Goal: Information Seeking & Learning: Find specific fact

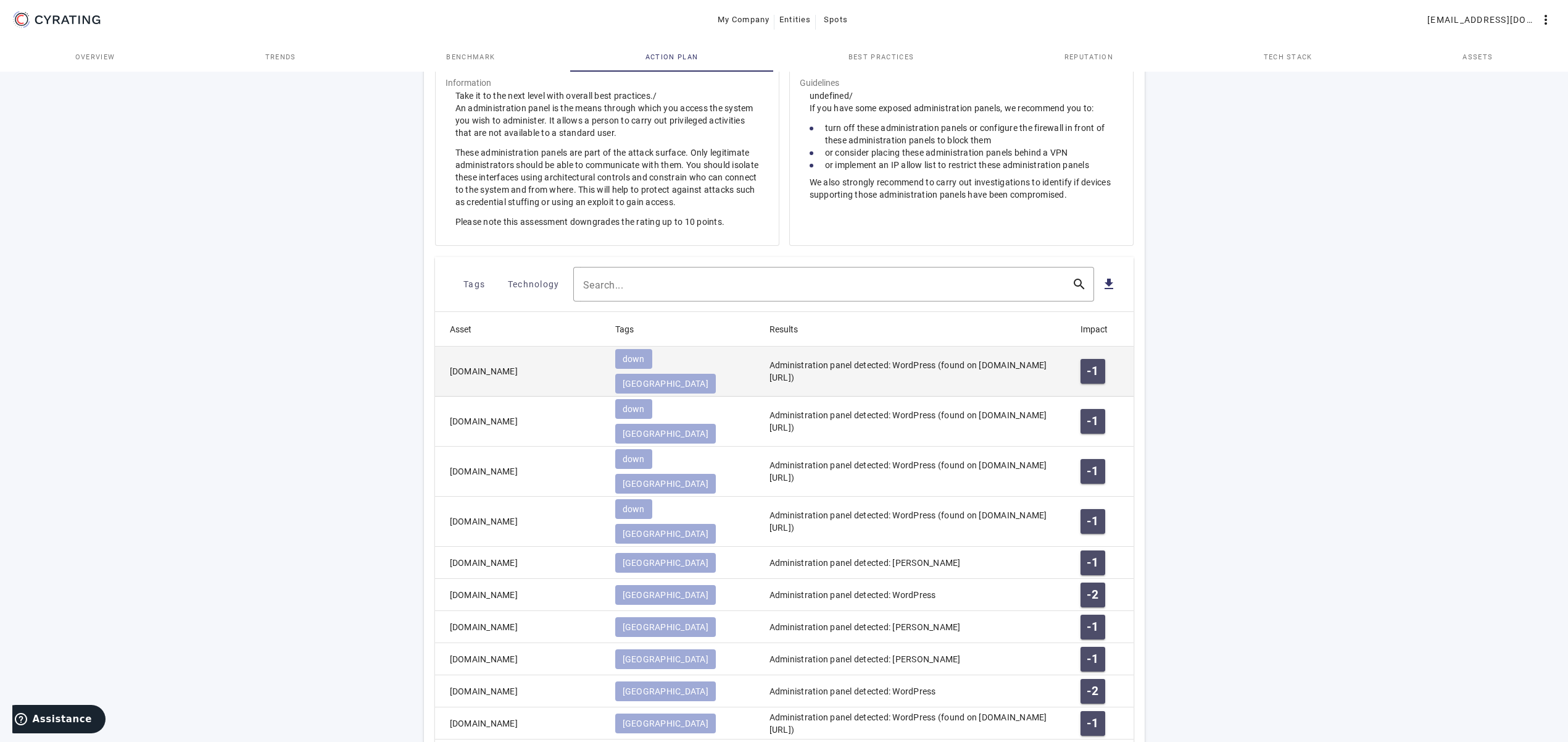
scroll to position [632, 0]
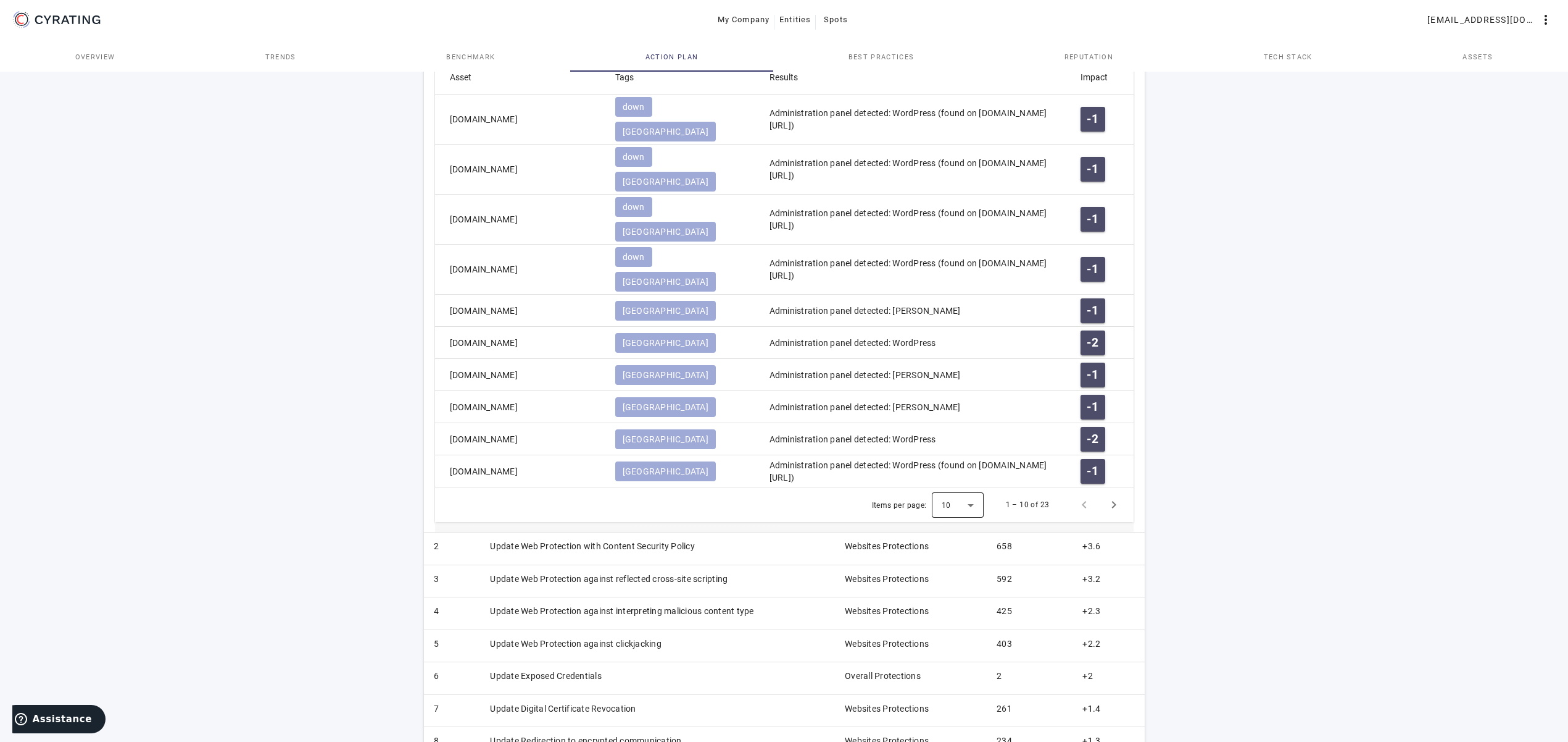
click at [980, 490] on div at bounding box center [957, 504] width 52 height 29
click at [954, 523] on span "100" at bounding box center [951, 525] width 18 height 15
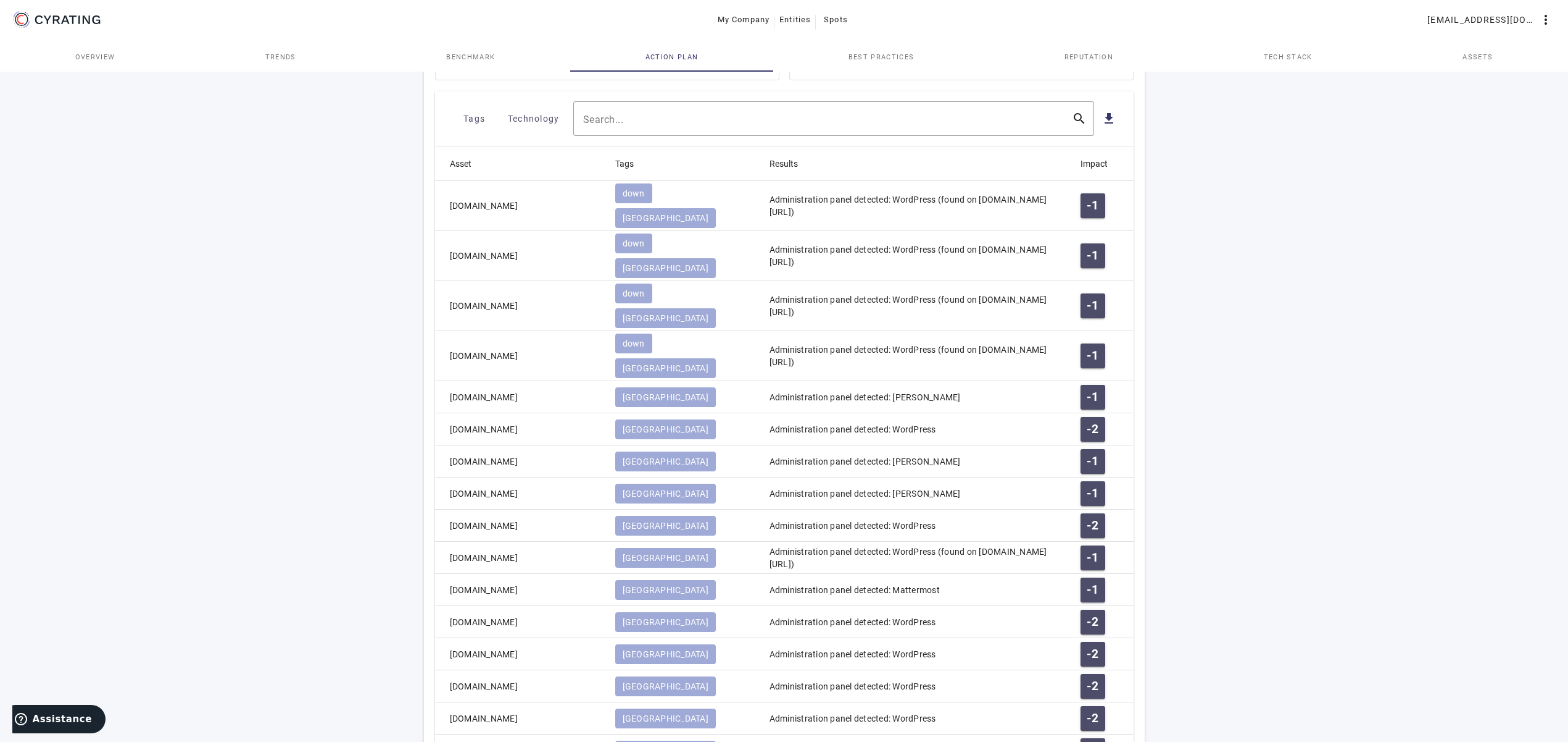
scroll to position [1050, 0]
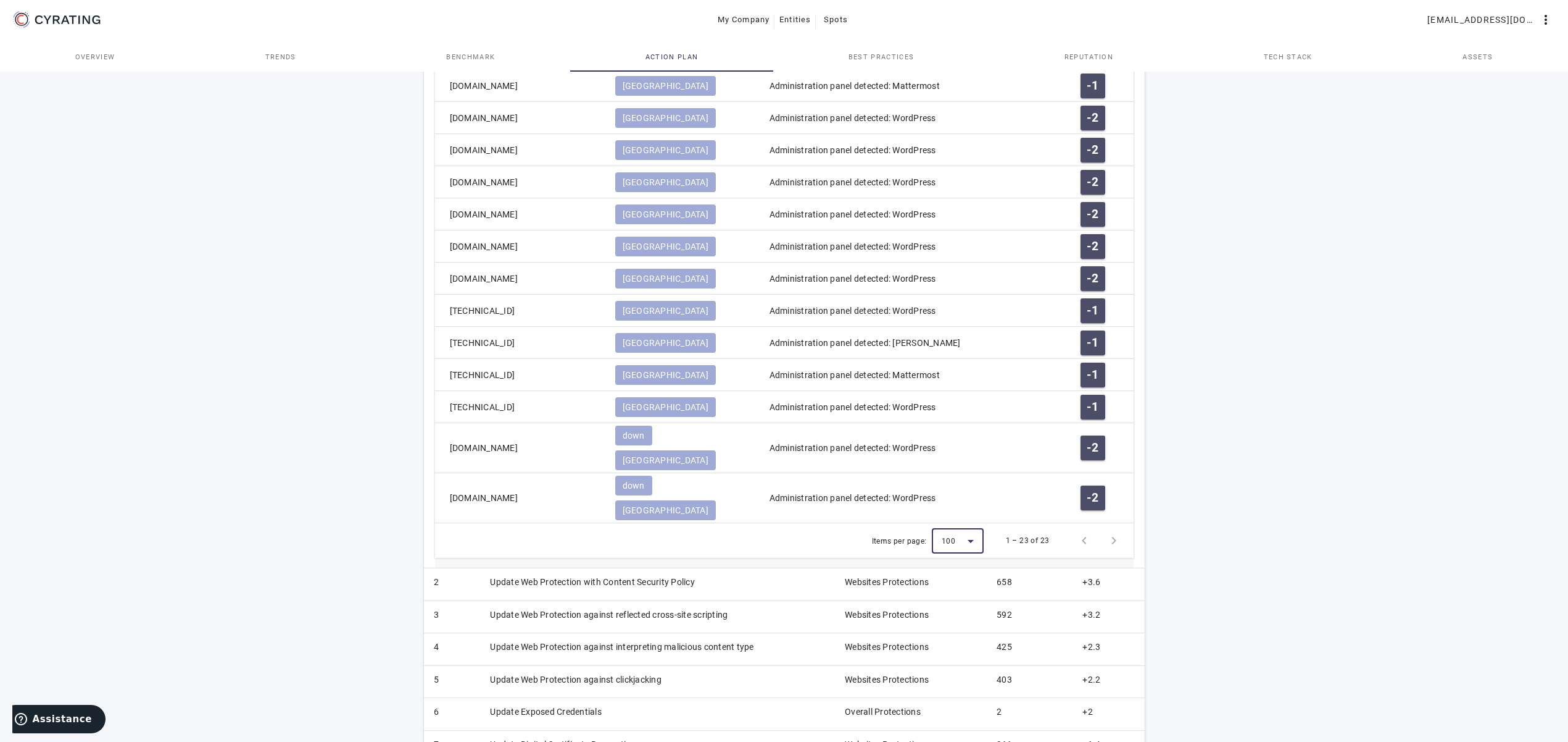
click at [965, 525] on div at bounding box center [957, 540] width 52 height 29
click at [944, 487] on mat-option "25" at bounding box center [958, 494] width 52 height 29
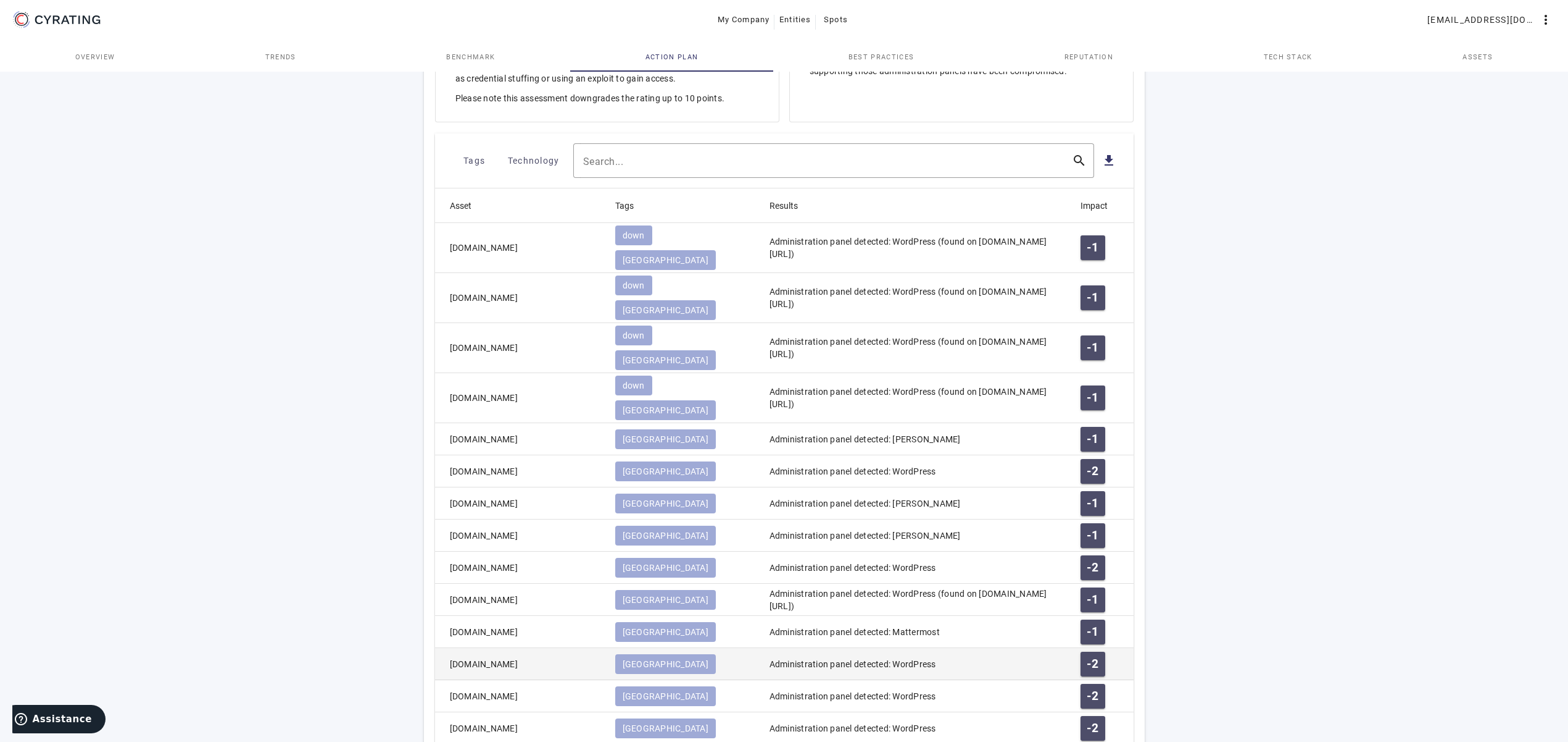
scroll to position [441, 0]
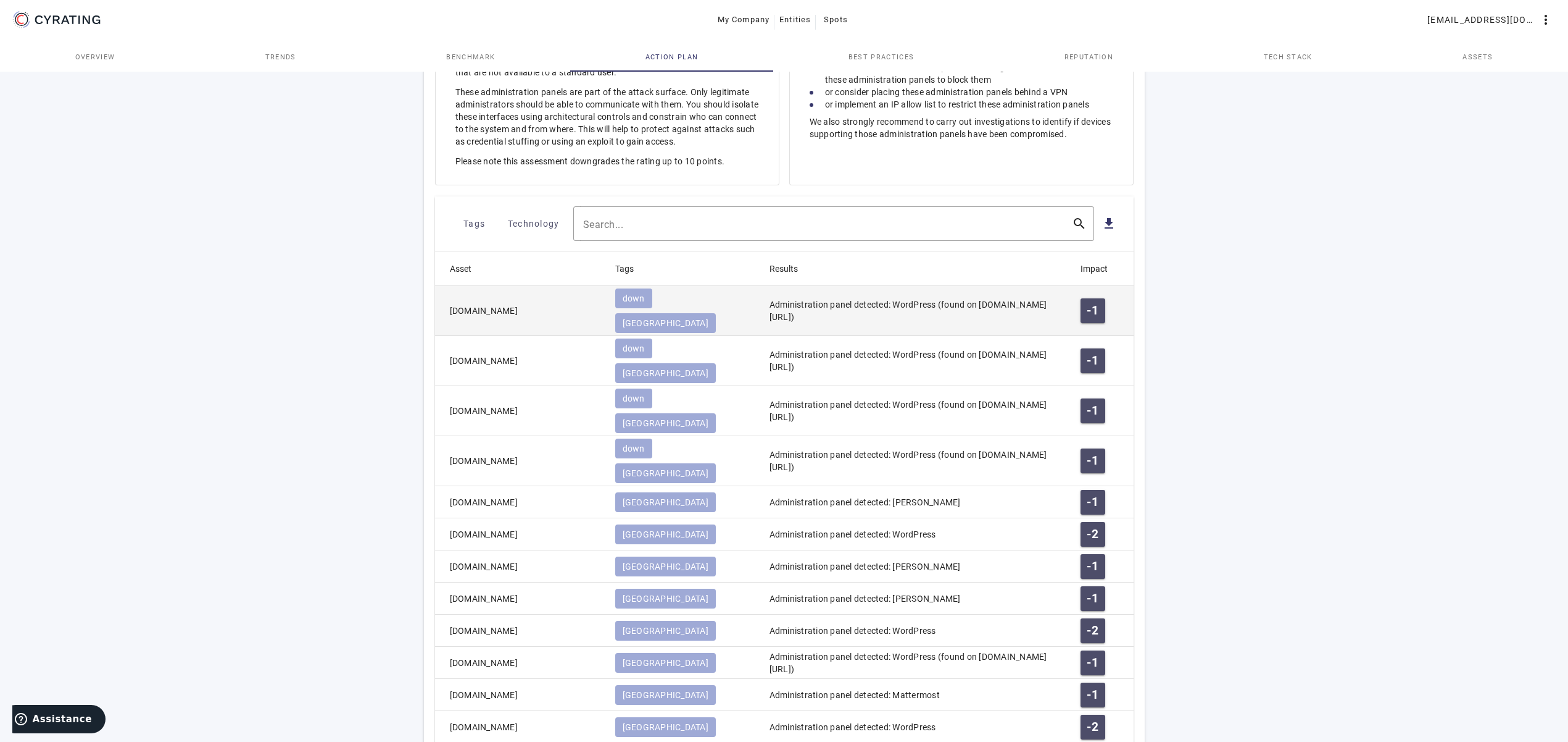
drag, startPoint x: 582, startPoint y: 300, endPoint x: 443, endPoint y: 304, distance: 139.1
click at [443, 304] on mat-cell "[DOMAIN_NAME]" at bounding box center [520, 311] width 170 height 50
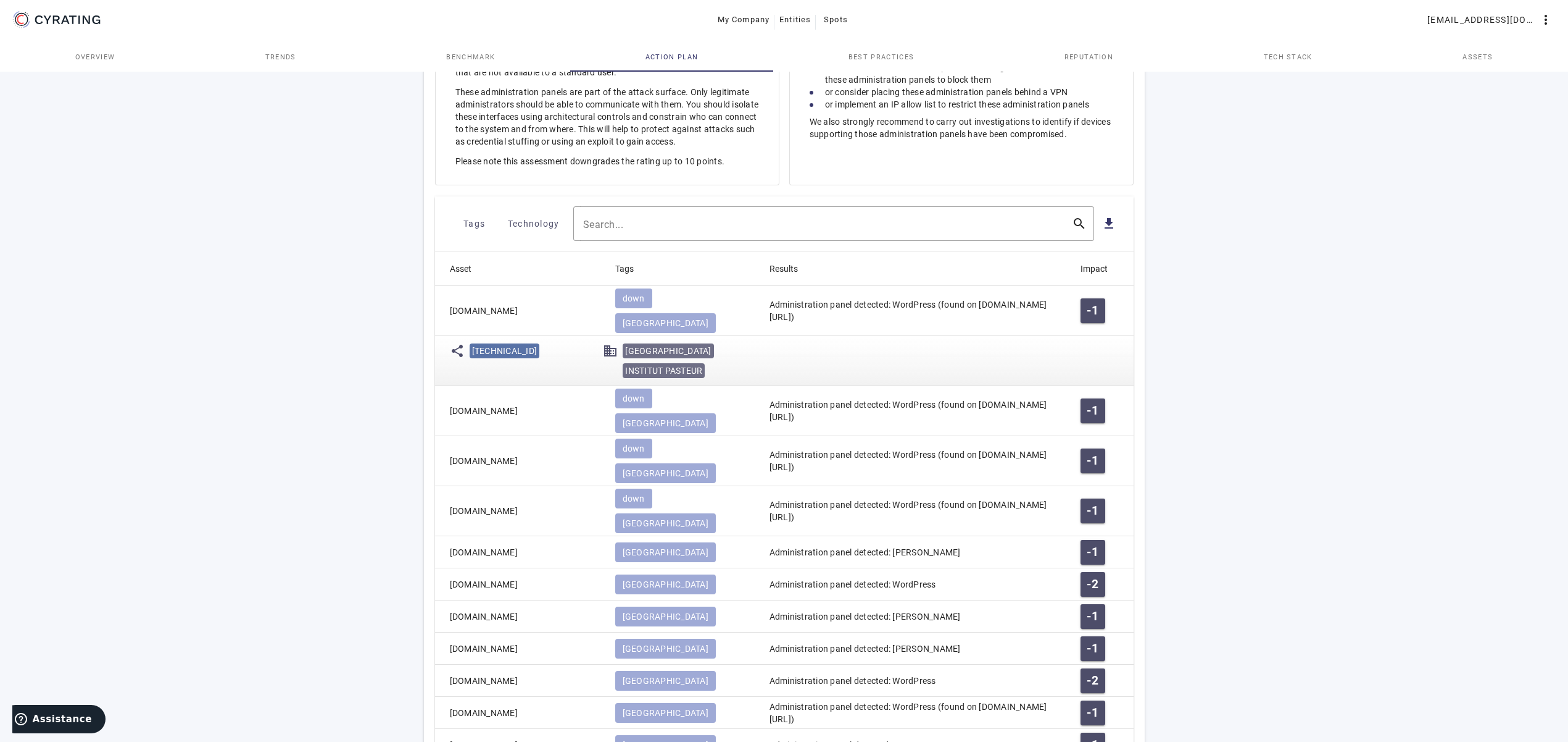
copy mat-cell "[DOMAIN_NAME]"
drag, startPoint x: 904, startPoint y: 308, endPoint x: 981, endPoint y: 296, distance: 77.9
click at [981, 296] on mat-cell "Administration panel detected: WordPress (found on [DOMAIN_NAME][URL])" at bounding box center [915, 311] width 312 height 50
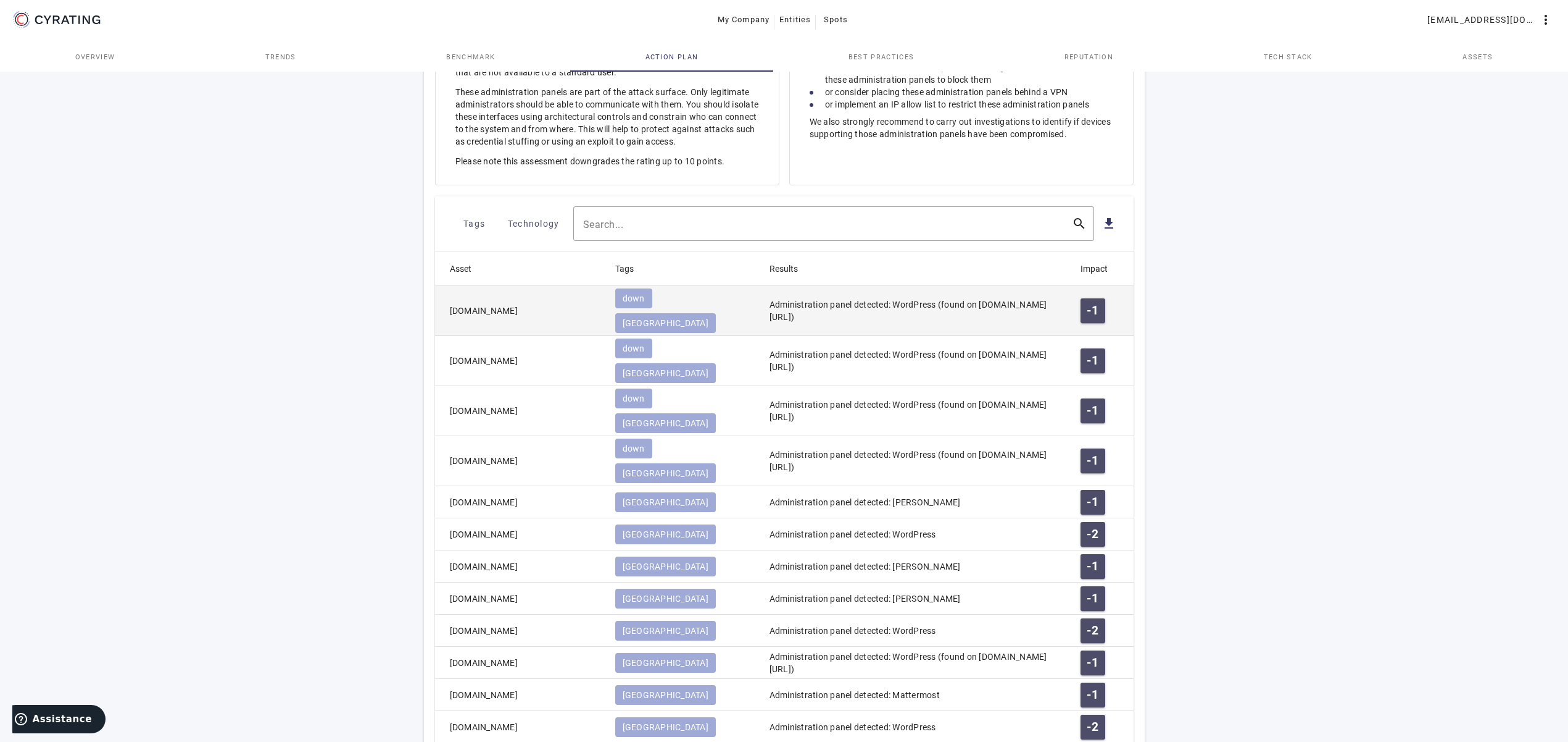
copy mat-cell "[DOMAIN_NAME][URL]"
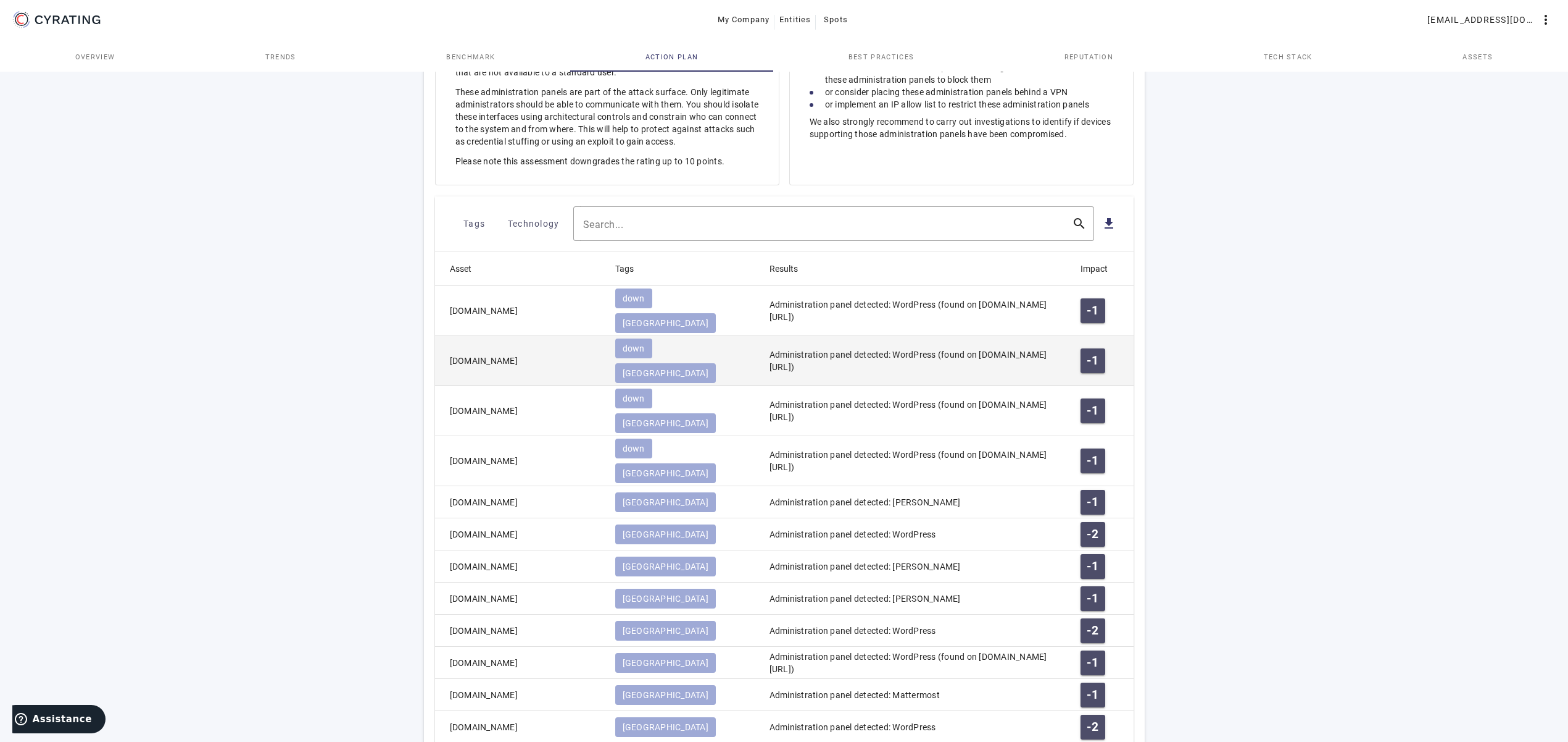
drag, startPoint x: 912, startPoint y: 342, endPoint x: 964, endPoint y: 330, distance: 53.4
click at [964, 336] on mat-cell "Administration panel detected: WordPress (found on [DOMAIN_NAME][URL])" at bounding box center [915, 361] width 312 height 50
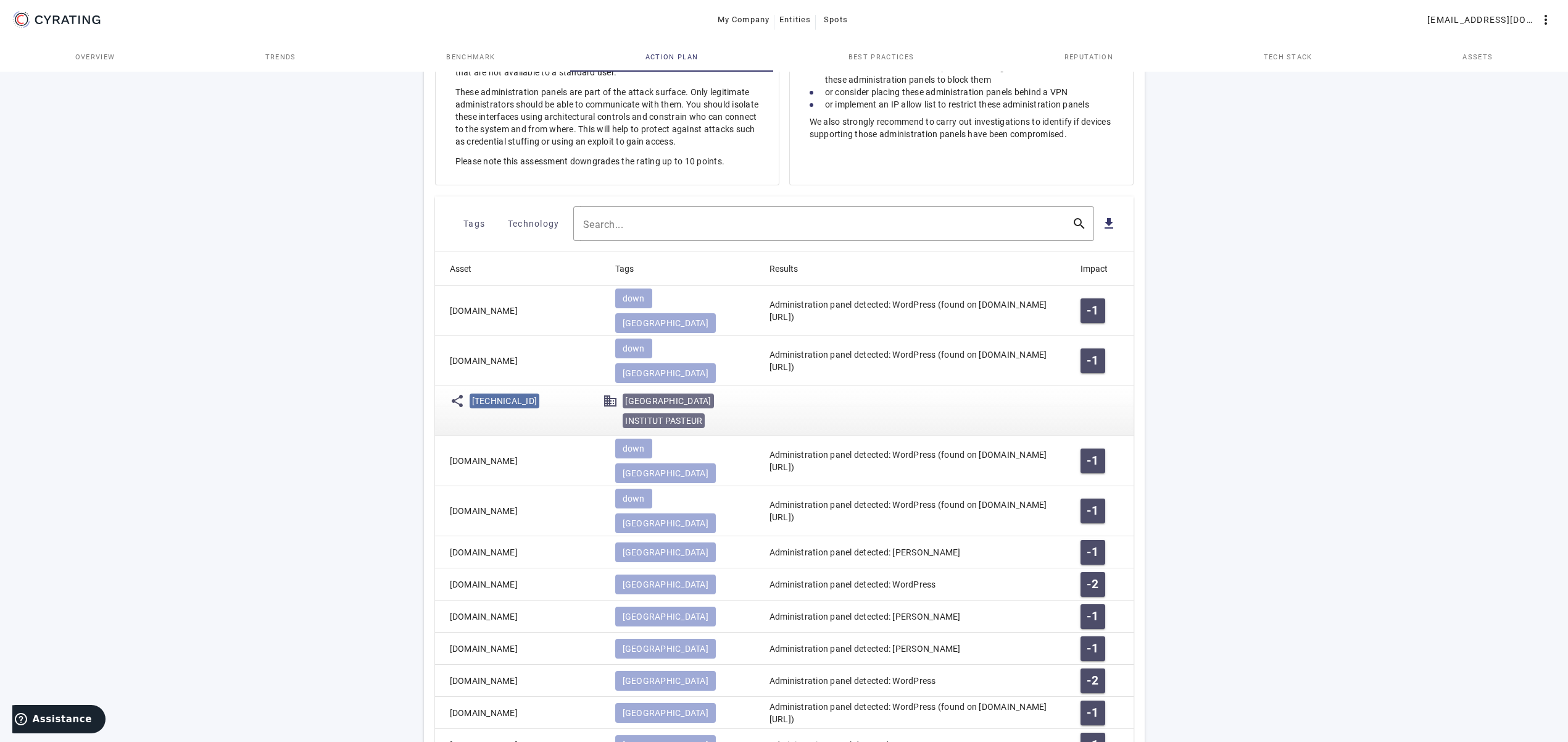
click at [969, 336] on mat-cell "Administration panel detected: WordPress (found on [DOMAIN_NAME][URL])" at bounding box center [915, 361] width 312 height 50
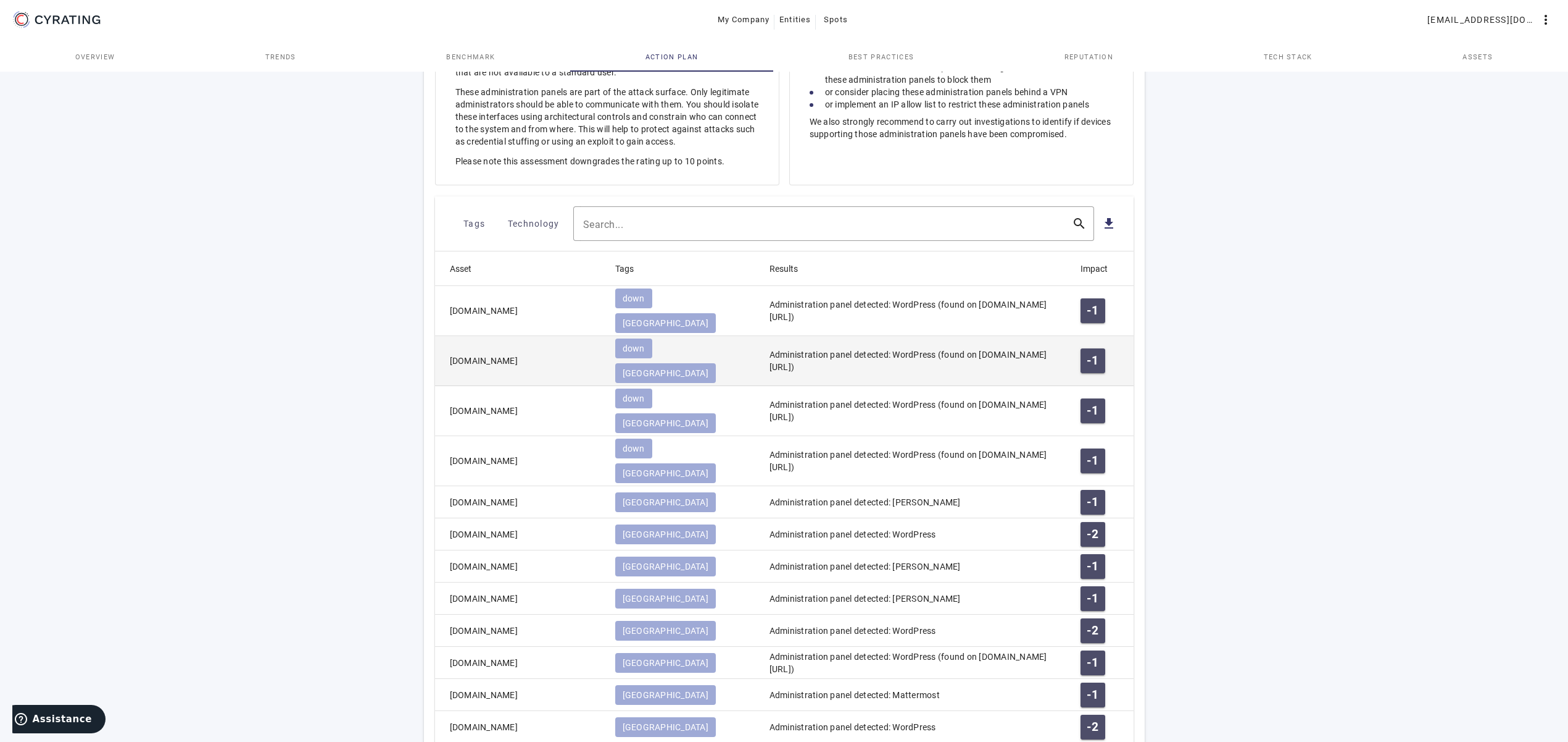
drag, startPoint x: 978, startPoint y: 329, endPoint x: 914, endPoint y: 339, distance: 64.8
click at [914, 339] on mat-cell "Administration panel detected: WordPress (found on [DOMAIN_NAME][URL])" at bounding box center [915, 361] width 312 height 50
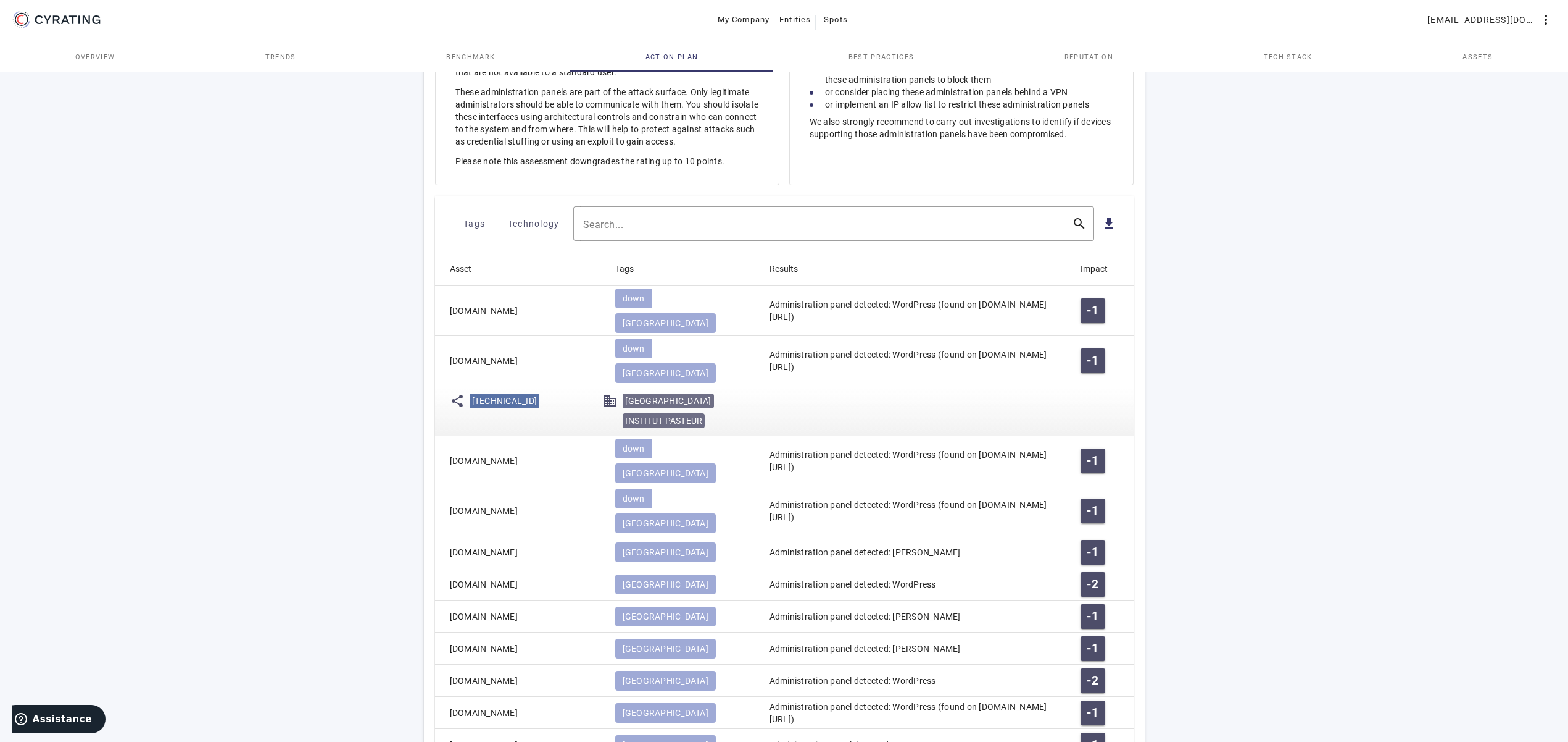
copy mat-cell "[DOMAIN_NAME][URL]"
click at [1000, 386] on mat-cell "share [TECHNICAL_ID] domain [GEOGRAPHIC_DATA]" at bounding box center [784, 411] width 698 height 50
drag, startPoint x: 554, startPoint y: 485, endPoint x: 331, endPoint y: 481, distance: 223.0
click at [435, 536] on mat-cell "[DOMAIN_NAME]" at bounding box center [520, 552] width 170 height 32
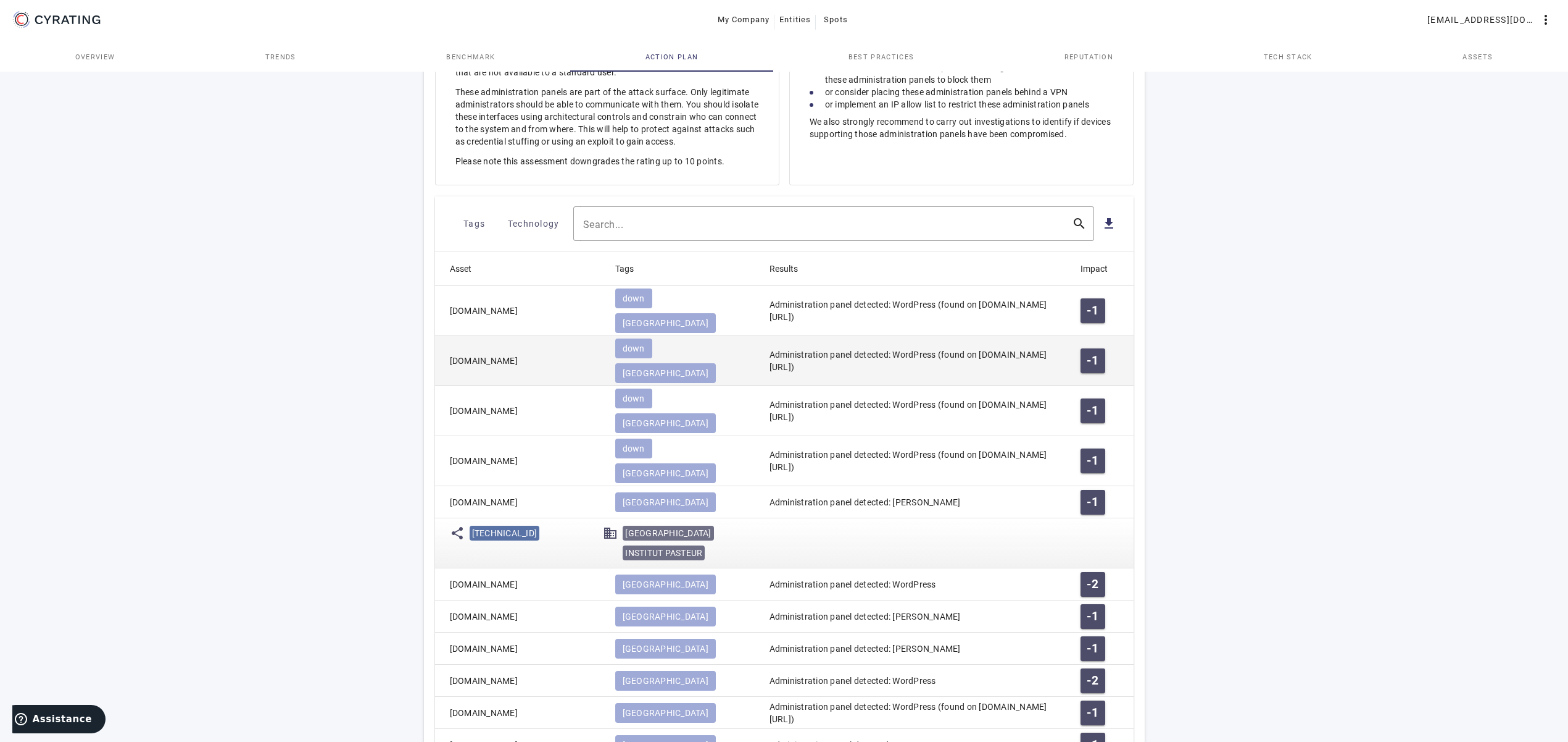
copy mat-cell "[DOMAIN_NAME]"
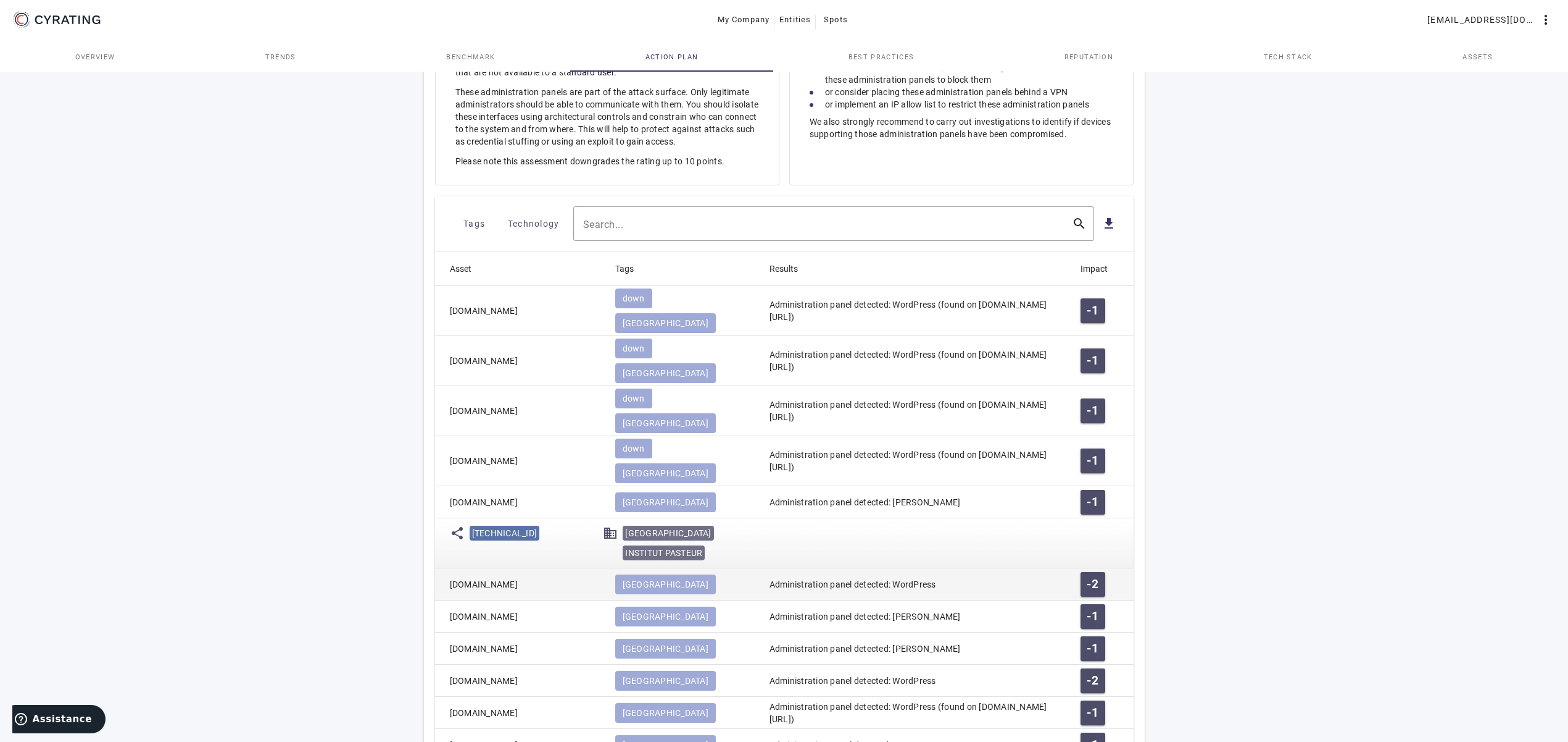
drag, startPoint x: 483, startPoint y: 516, endPoint x: 450, endPoint y: 515, distance: 33.0
click at [450, 568] on mat-cell "[DOMAIN_NAME]" at bounding box center [520, 584] width 170 height 32
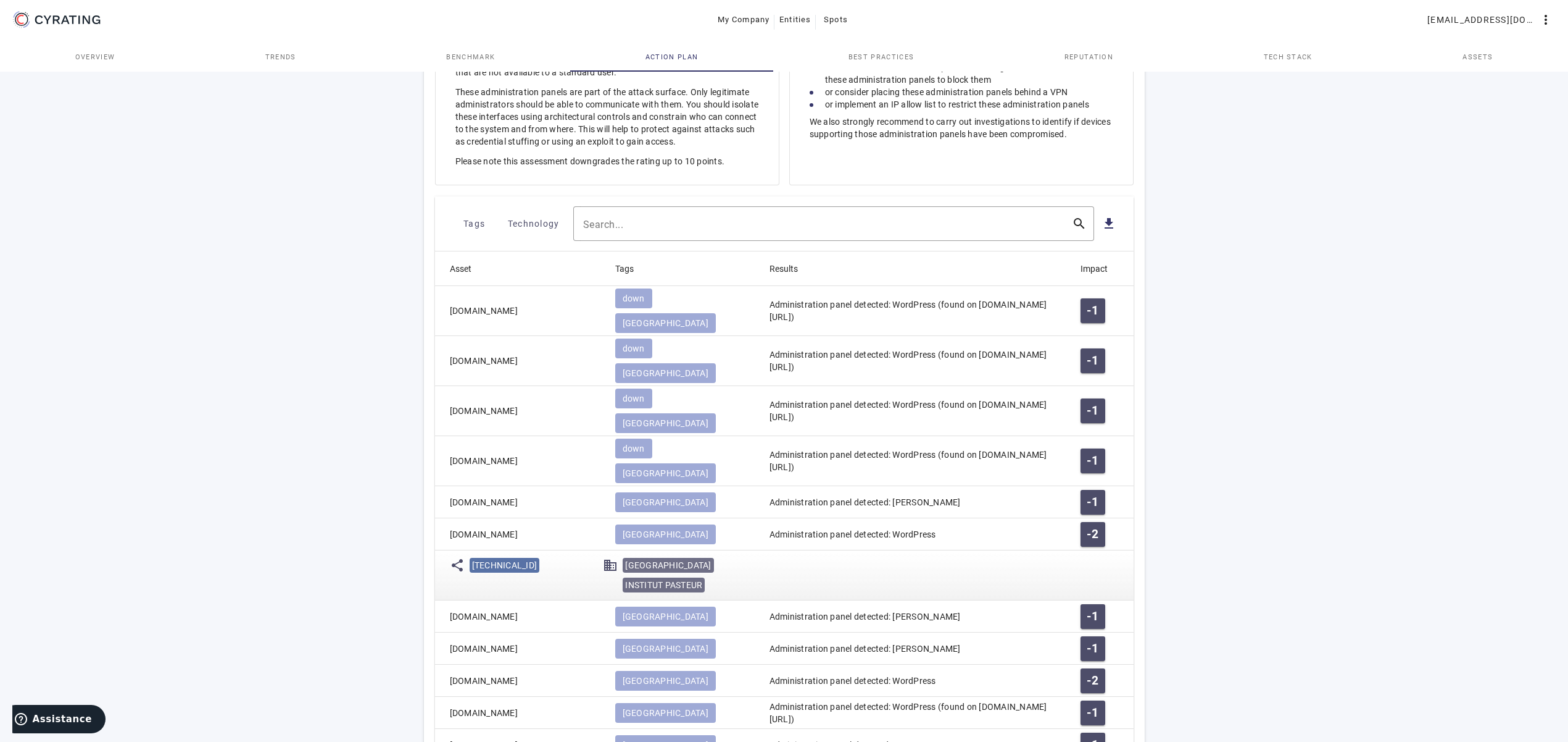
copy mat-cell "[DOMAIN_NAME]"
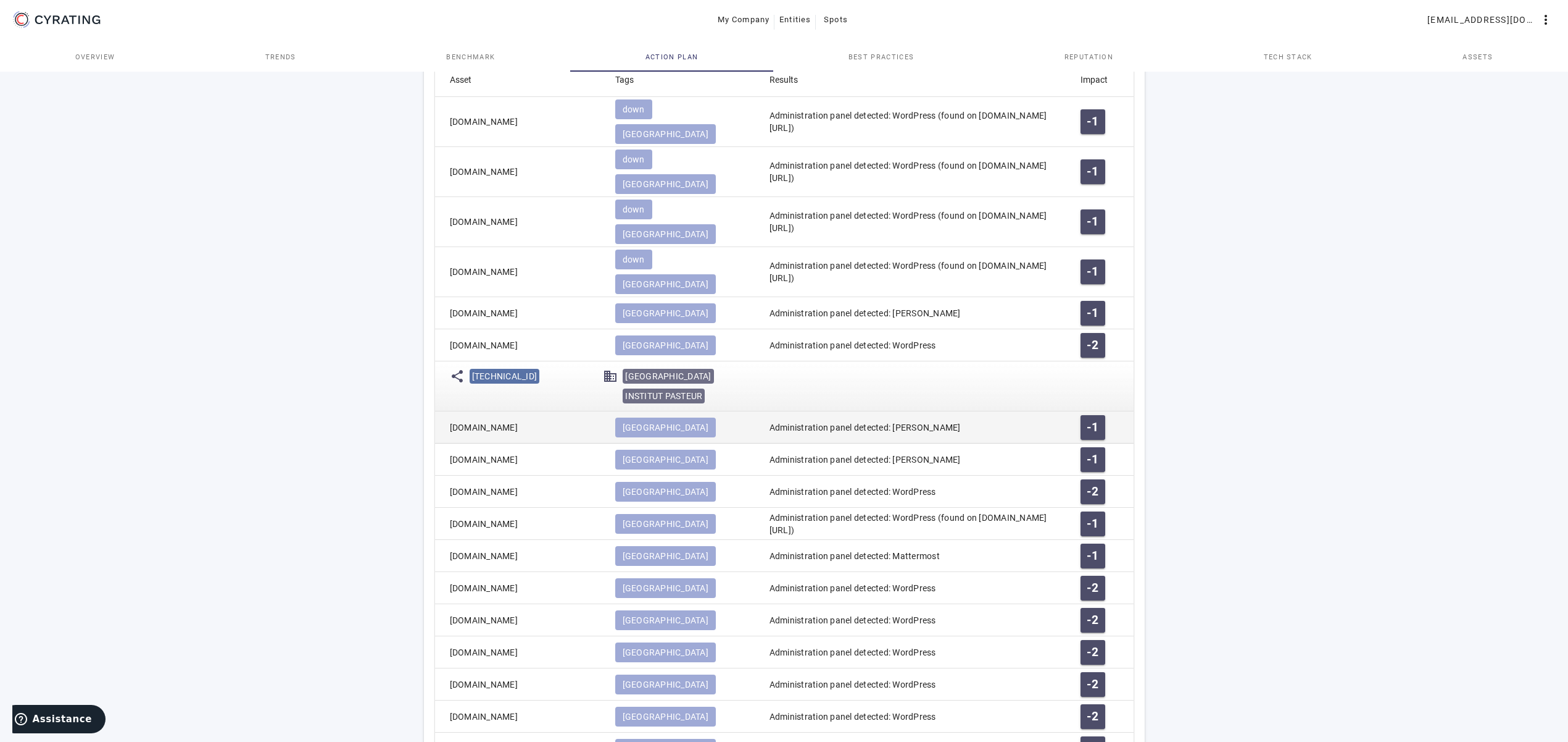
drag, startPoint x: 543, startPoint y: 345, endPoint x: 446, endPoint y: 362, distance: 98.5
click at [446, 411] on mat-cell "[DOMAIN_NAME]" at bounding box center [520, 427] width 170 height 32
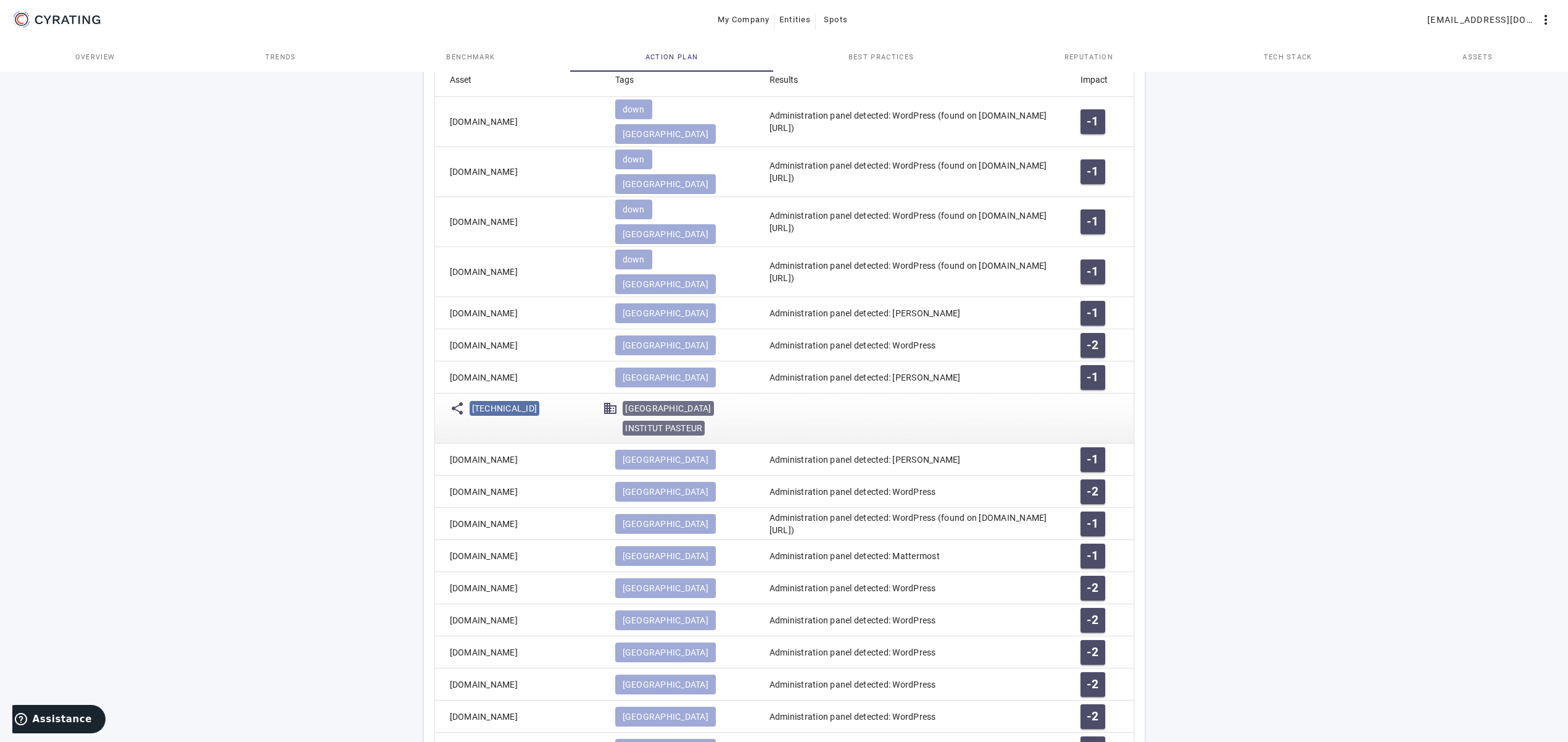
copy mat-cell "[DOMAIN_NAME]"
drag, startPoint x: 542, startPoint y: 381, endPoint x: 413, endPoint y: 385, distance: 129.1
click at [435, 444] on mat-cell "[DOMAIN_NAME]" at bounding box center [520, 460] width 170 height 32
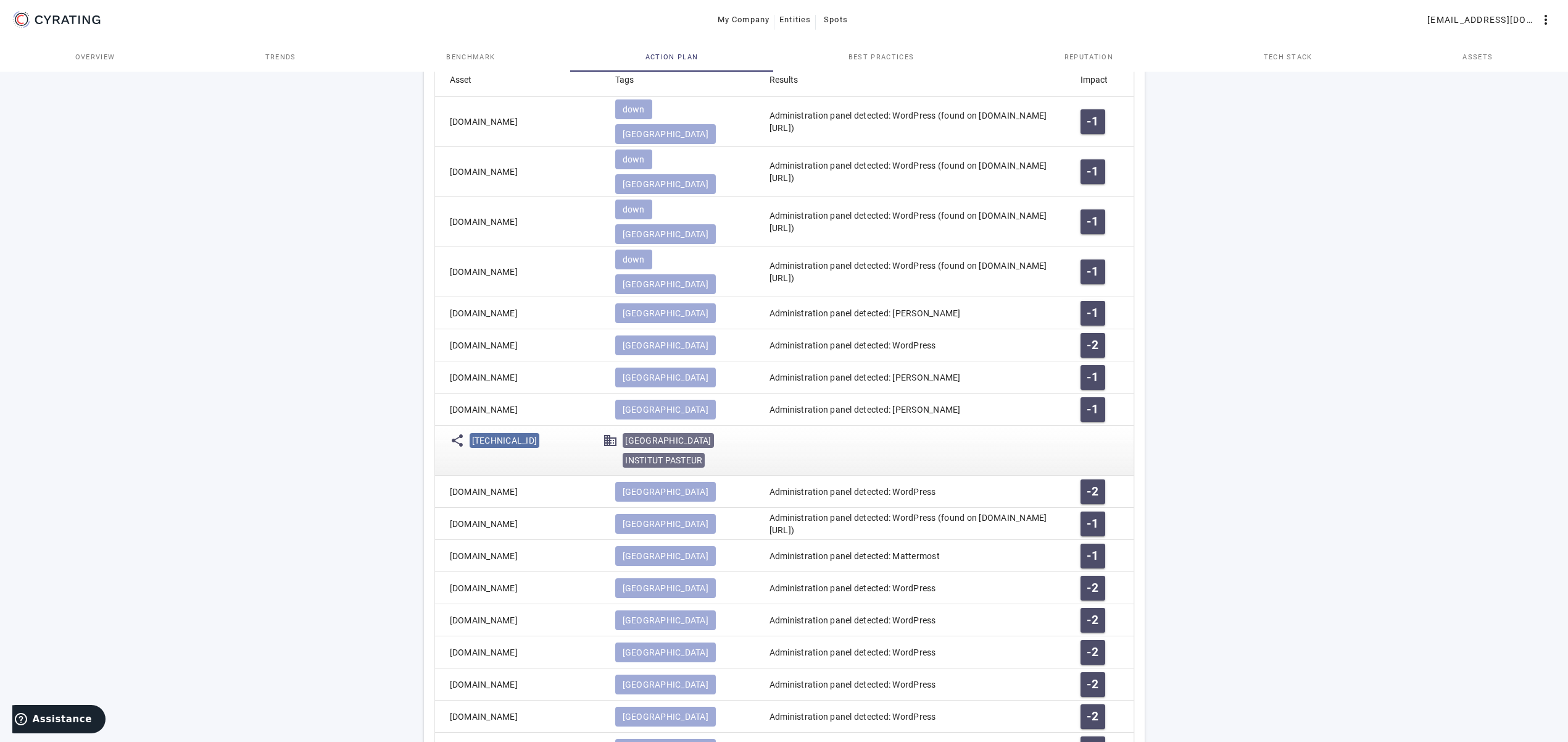
copy mat-cell "[DOMAIN_NAME]"
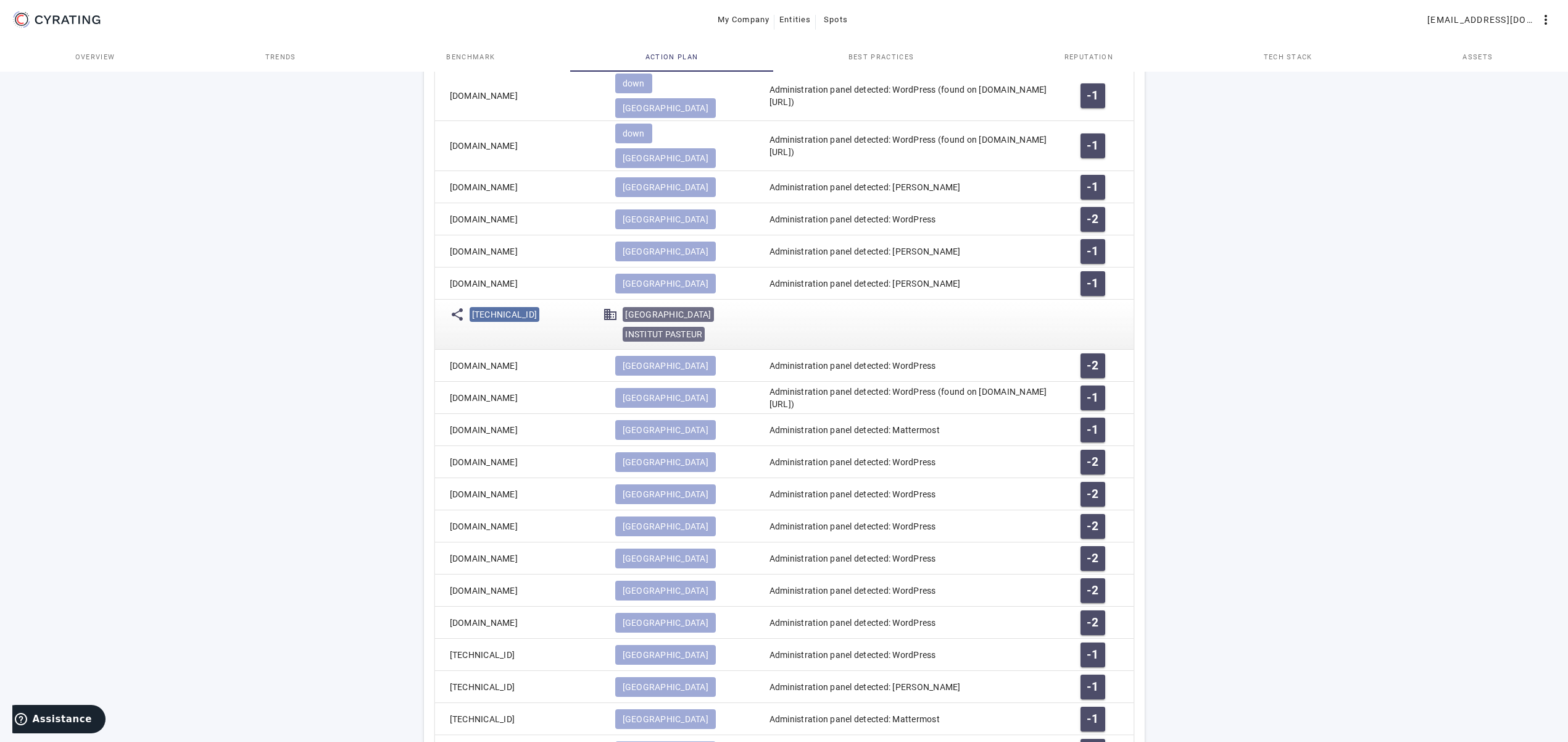
drag, startPoint x: 357, startPoint y: 325, endPoint x: 387, endPoint y: 321, distance: 30.3
click at [354, 327] on div "65 /100 INSTITUT PASTEUR Health Care - FR POSITION IN ITS INDUSTRY Followers Ch…" at bounding box center [784, 253] width 1568 height 1879
drag, startPoint x: 970, startPoint y: 318, endPoint x: 971, endPoint y: 331, distance: 13.0
click at [971, 381] on mat-cell "Administration panel detected: WordPress (found on [DOMAIN_NAME][URL])" at bounding box center [915, 397] width 312 height 32
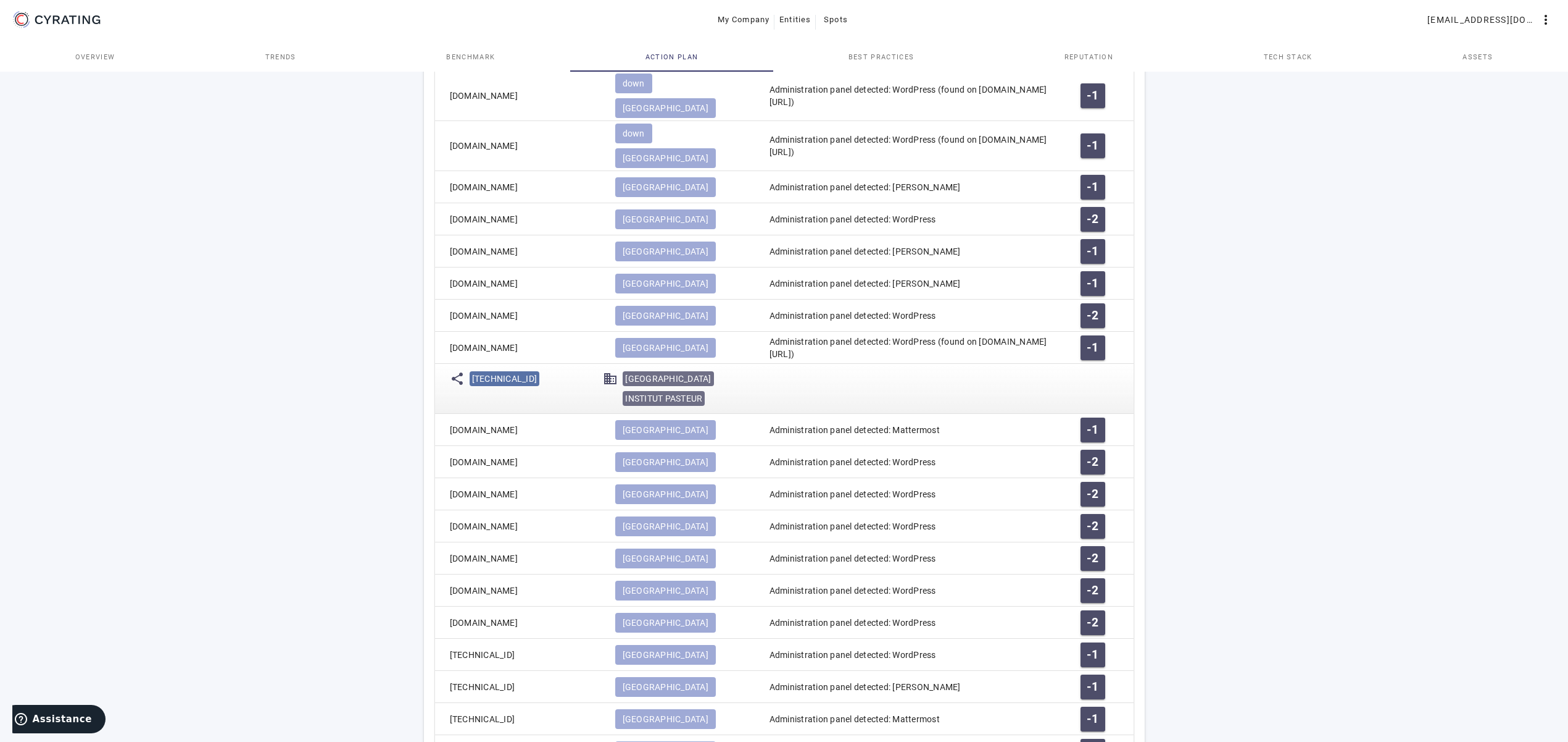
click at [858, 363] on mat-cell "share [TECHNICAL_ID] domain [GEOGRAPHIC_DATA]" at bounding box center [784, 388] width 698 height 50
drag, startPoint x: 769, startPoint y: 288, endPoint x: 921, endPoint y: 287, distance: 152.0
click at [921, 331] on mat-cell "Administration panel detected: WordPress (found on [DOMAIN_NAME][URL])" at bounding box center [915, 347] width 312 height 32
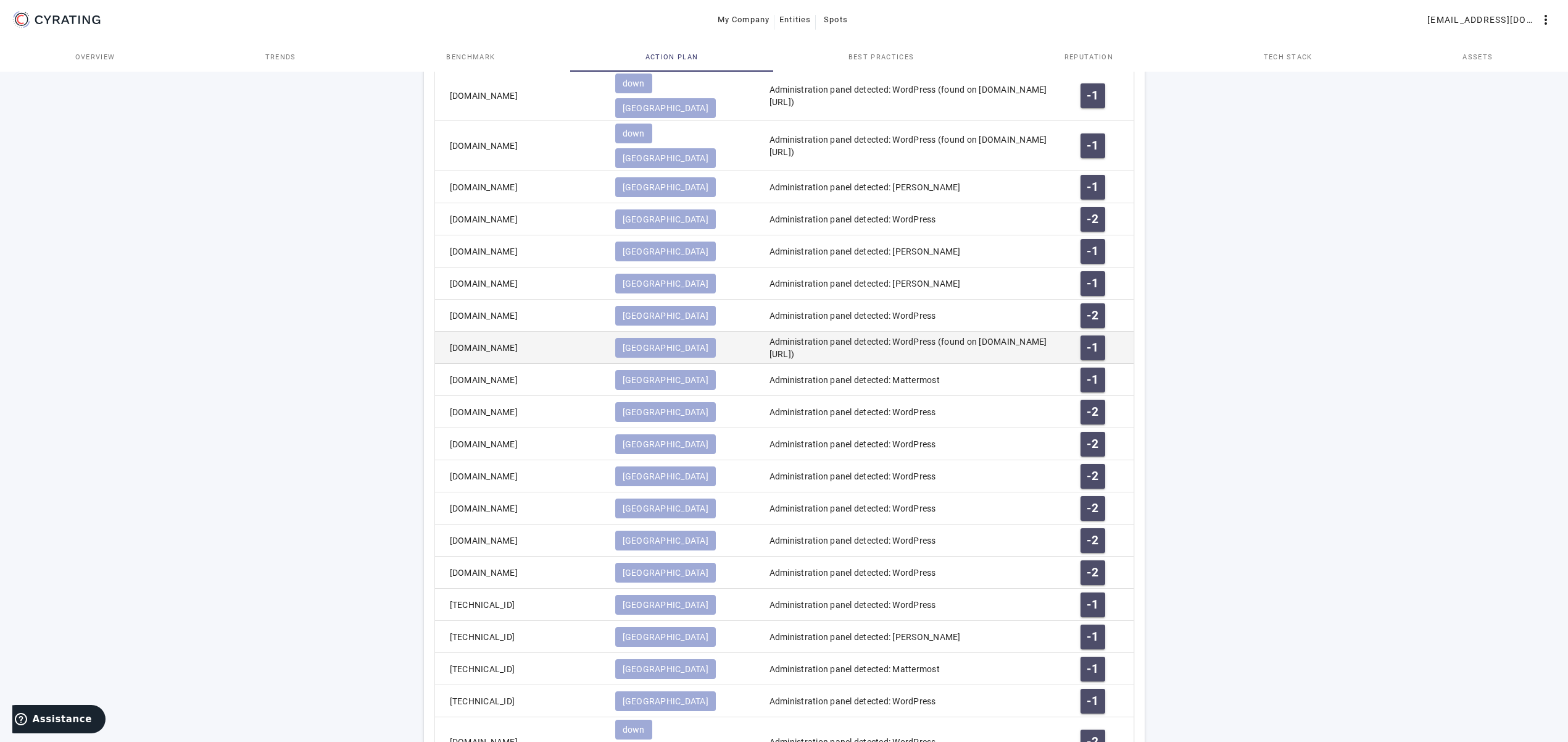
copy mat-cell "[DOMAIN_NAME][URL]"
drag, startPoint x: 565, startPoint y: 308, endPoint x: 445, endPoint y: 307, distance: 120.0
click at [445, 363] on mat-cell "[DOMAIN_NAME]" at bounding box center [520, 379] width 170 height 32
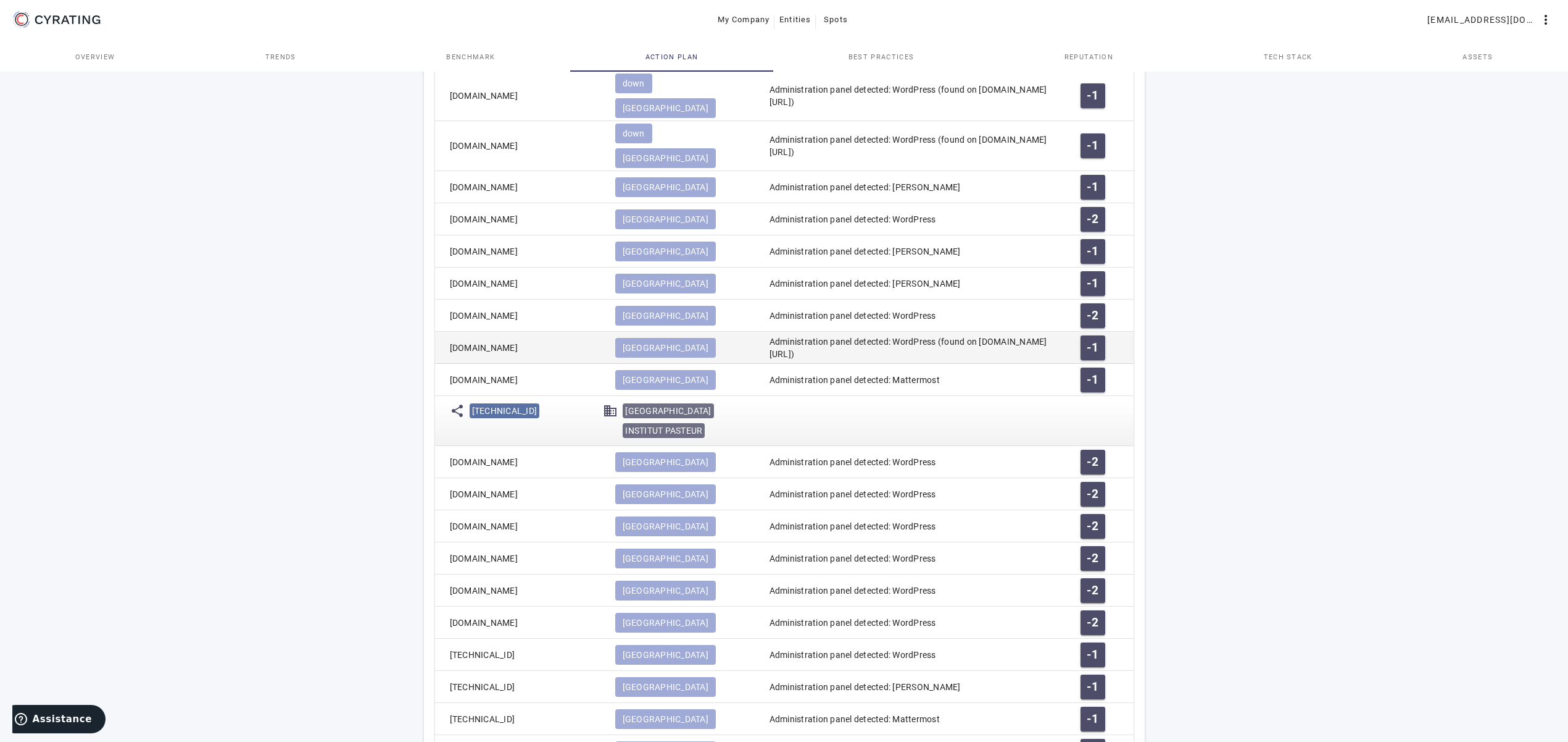
copy mat-cell "[DOMAIN_NAME]"
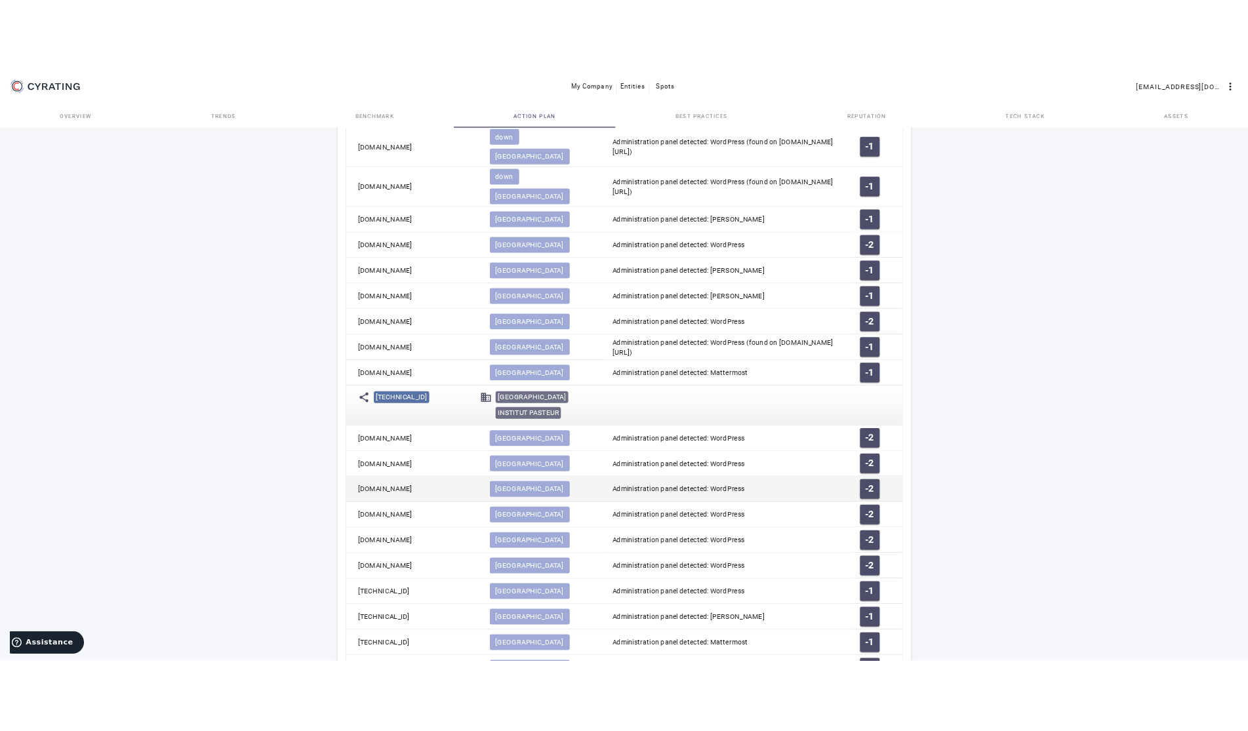
scroll to position [870, 0]
